Goal: Task Accomplishment & Management: Complete application form

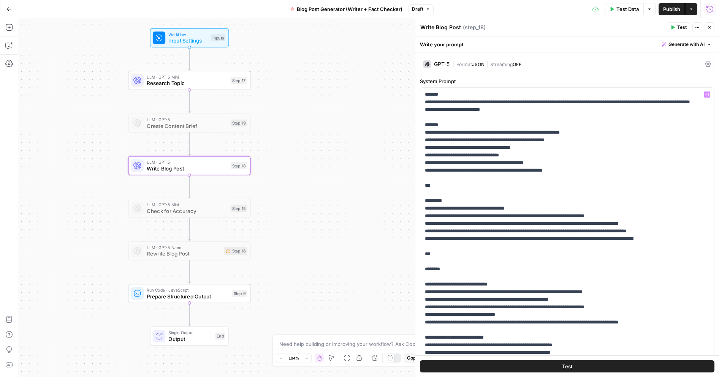
scroll to position [24, 0]
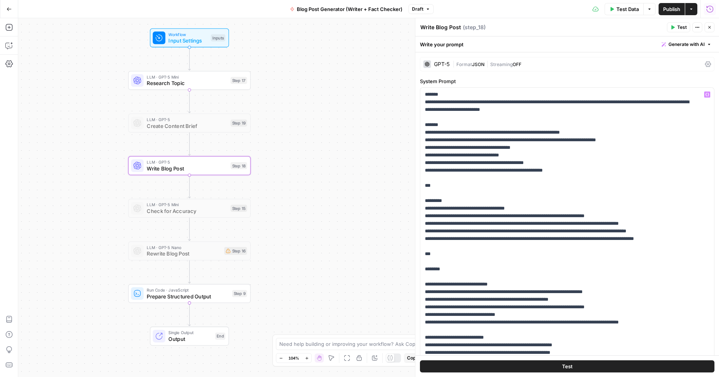
drag, startPoint x: 554, startPoint y: 149, endPoint x: 422, endPoint y: 149, distance: 131.5
click at [422, 149] on div "**********" at bounding box center [567, 243] width 294 height 310
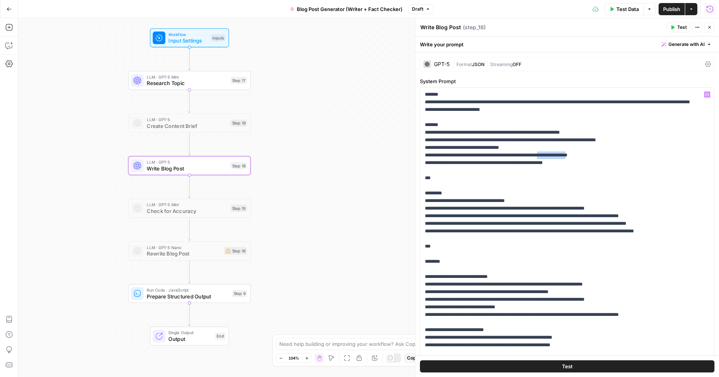
drag, startPoint x: 589, startPoint y: 156, endPoint x: 556, endPoint y: 154, distance: 33.5
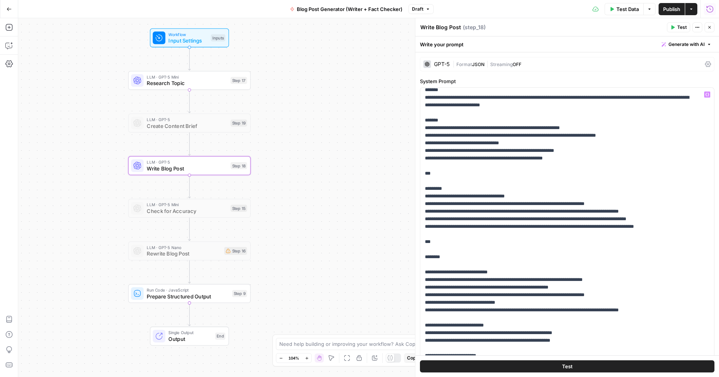
scroll to position [9, 0]
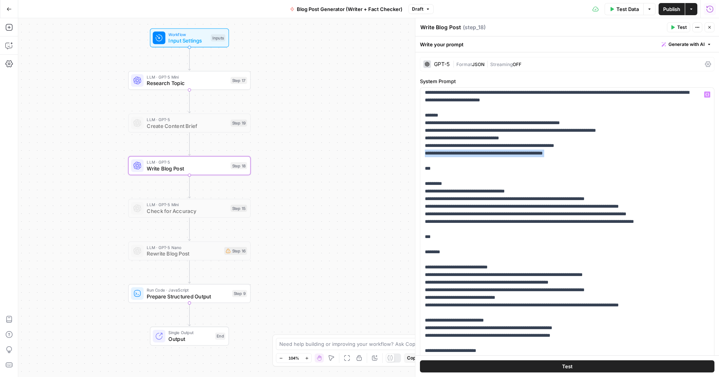
drag, startPoint x: 424, startPoint y: 153, endPoint x: 575, endPoint y: 158, distance: 150.5
